Goal: Task Accomplishment & Management: Manage account settings

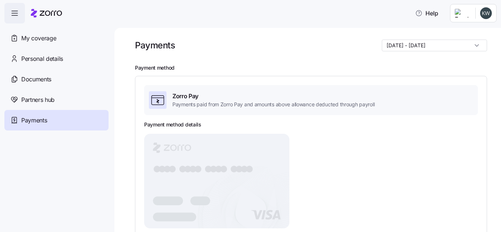
scroll to position [128, 0]
click at [59, 6] on div at bounding box center [46, 13] width 31 height 21
click at [35, 40] on span "My coverage" at bounding box center [38, 38] width 35 height 9
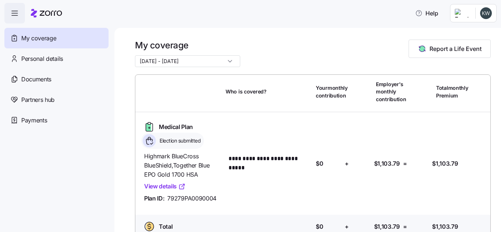
scroll to position [15, 0]
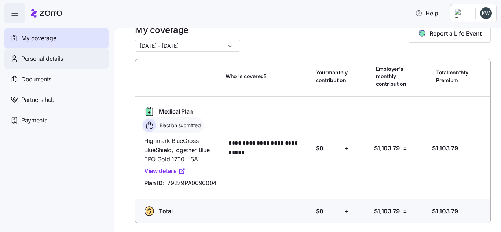
click at [53, 59] on span "Personal details" at bounding box center [42, 58] width 42 height 9
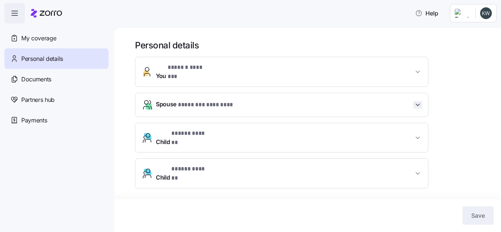
click at [420, 101] on icon "button" at bounding box center [417, 104] width 7 height 7
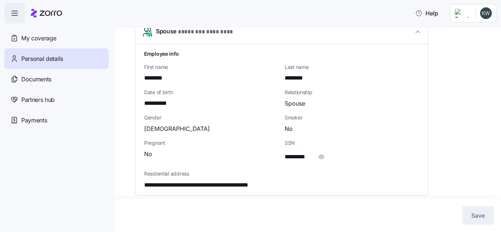
scroll to position [73, 0]
click at [156, 73] on span "********" at bounding box center [156, 77] width 25 height 9
